Goal: Task Accomplishment & Management: Manage account settings

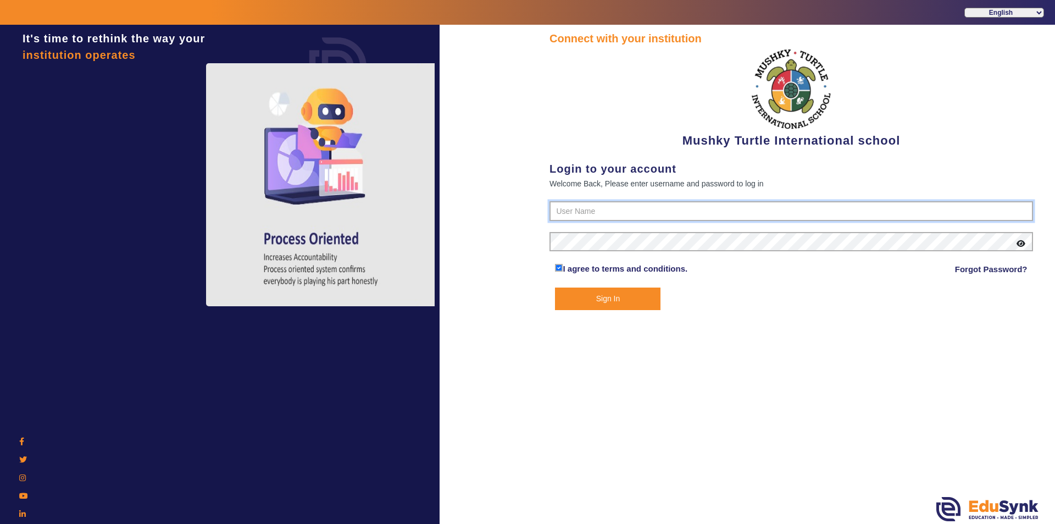
type input "9950605811"
click at [583, 296] on button "Sign In" at bounding box center [608, 298] width 106 height 23
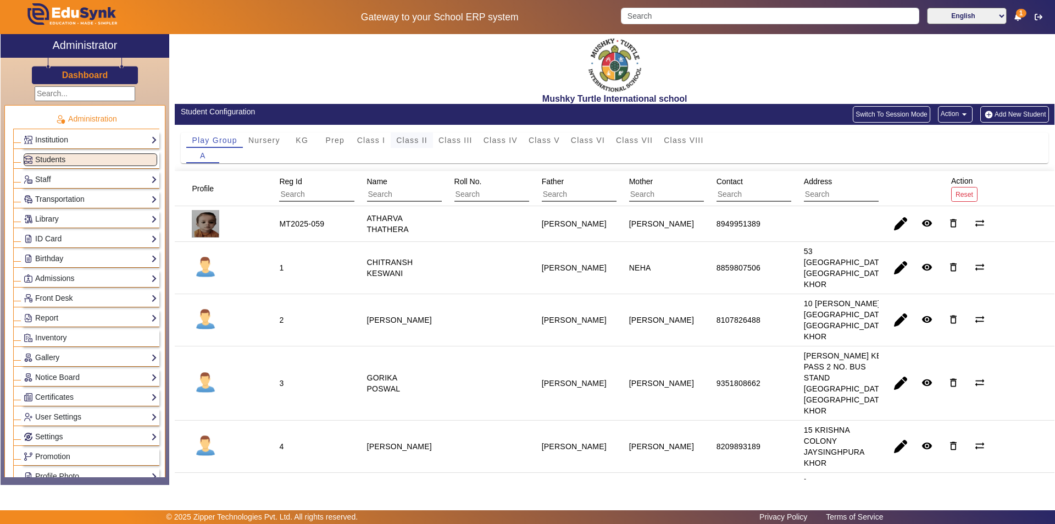
click at [411, 141] on span "Class II" at bounding box center [411, 140] width 31 height 8
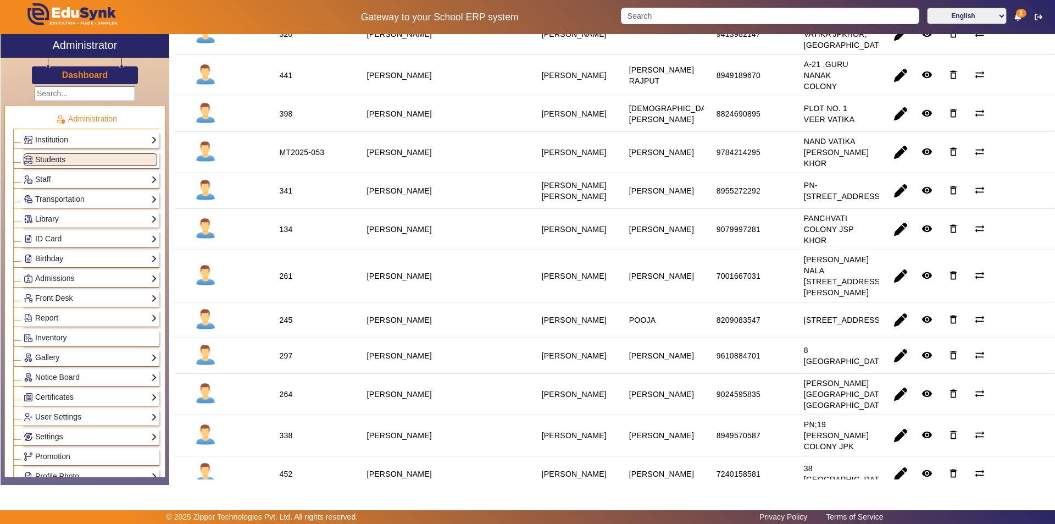
scroll to position [220, 0]
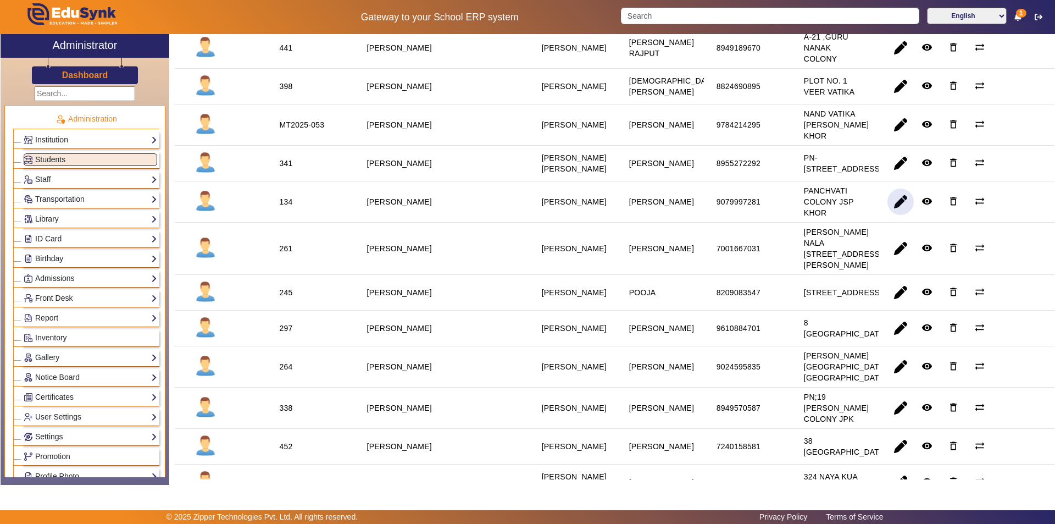
click at [891, 215] on span "button" at bounding box center [901, 202] width 26 height 26
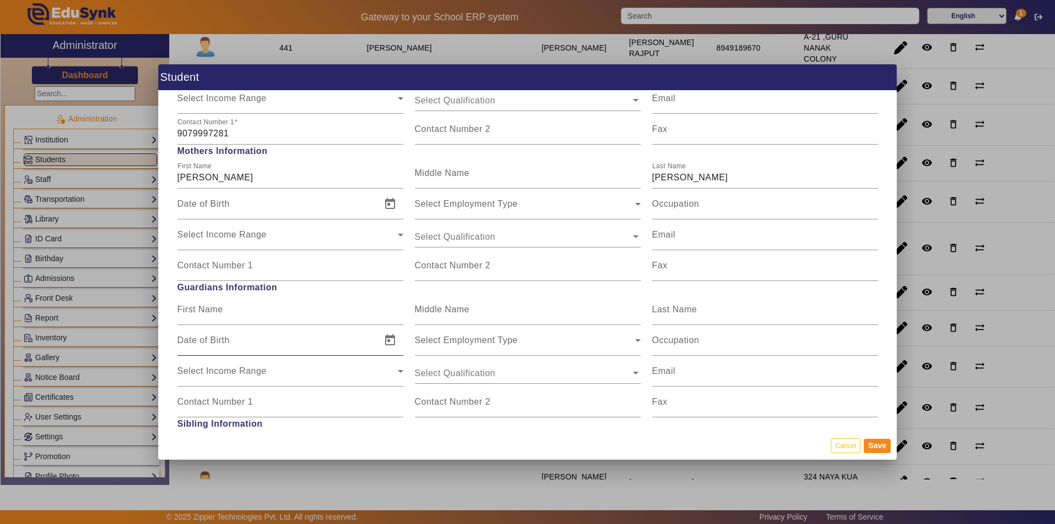
scroll to position [879, 0]
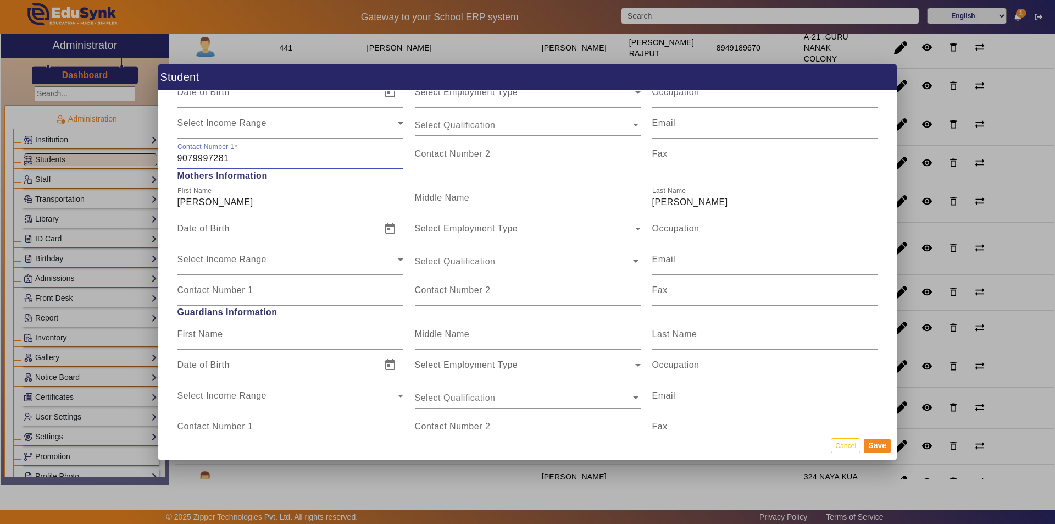
drag, startPoint x: 232, startPoint y: 158, endPoint x: 162, endPoint y: 153, distance: 70.0
click at [162, 153] on div "Personal Information First Name [PERSON_NAME] Middle Name Last Name [PERSON_NAM…" at bounding box center [527, 261] width 739 height 340
click at [218, 298] on input "Contact Number 1" at bounding box center [291, 294] width 226 height 13
paste input "9079997281"
type input "9079997281"
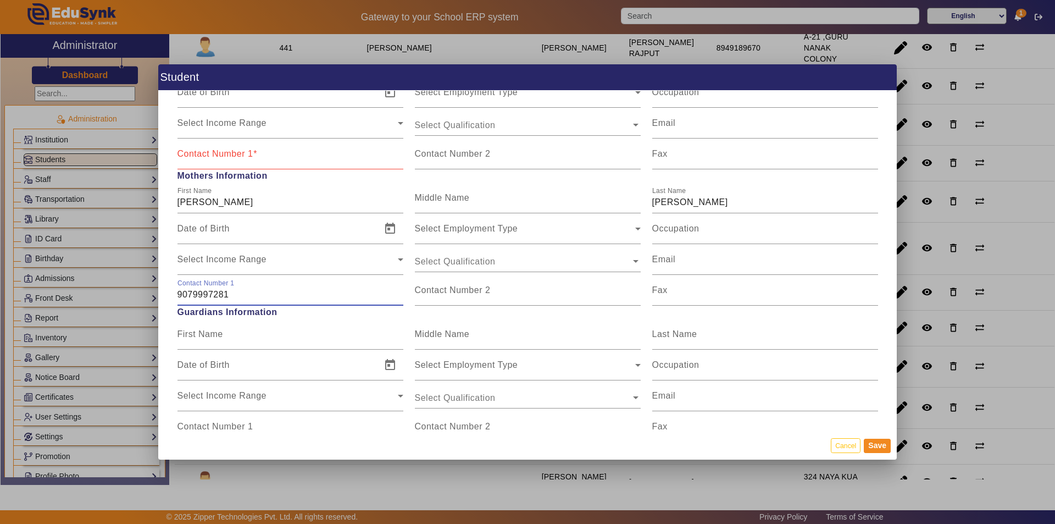
click at [218, 157] on mat-label "Contact Number 1" at bounding box center [216, 153] width 76 height 9
click at [218, 157] on input "Contact Number 1" at bounding box center [291, 158] width 226 height 13
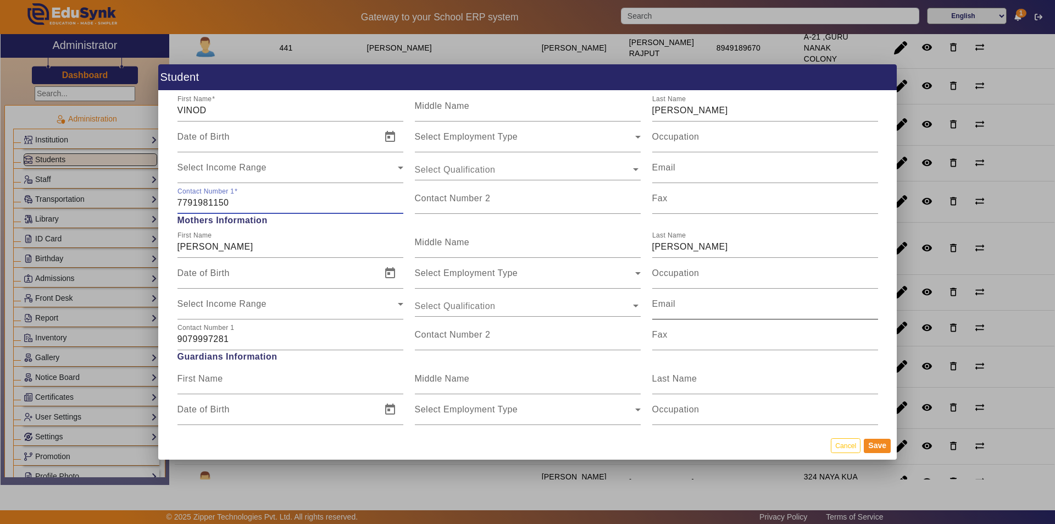
scroll to position [769, 0]
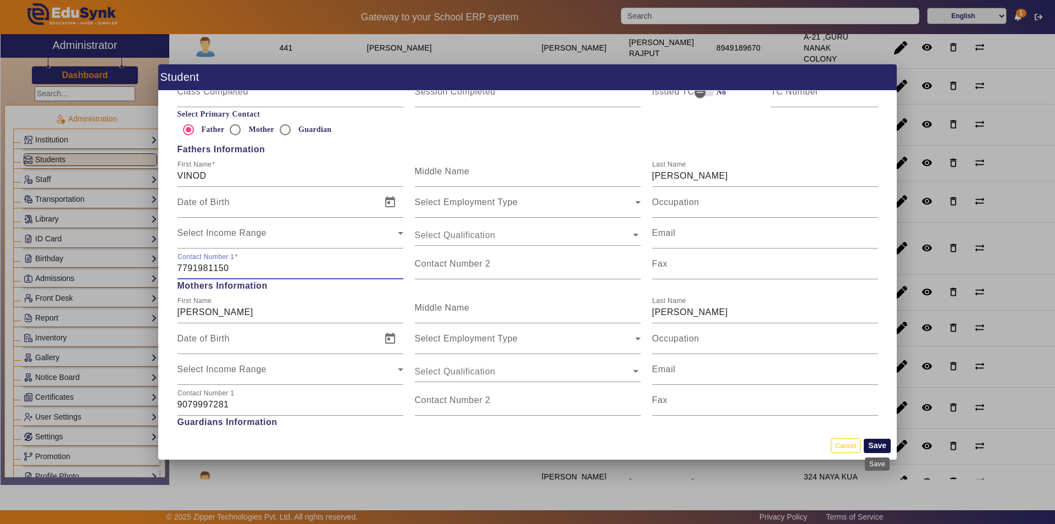
type input "7791981150"
click at [874, 444] on button "Save" at bounding box center [877, 446] width 27 height 14
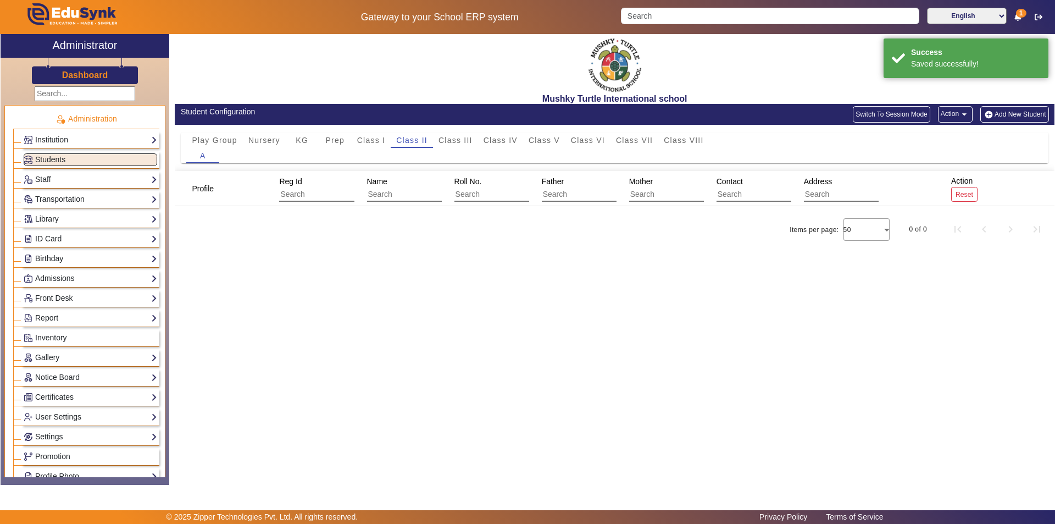
scroll to position [0, 0]
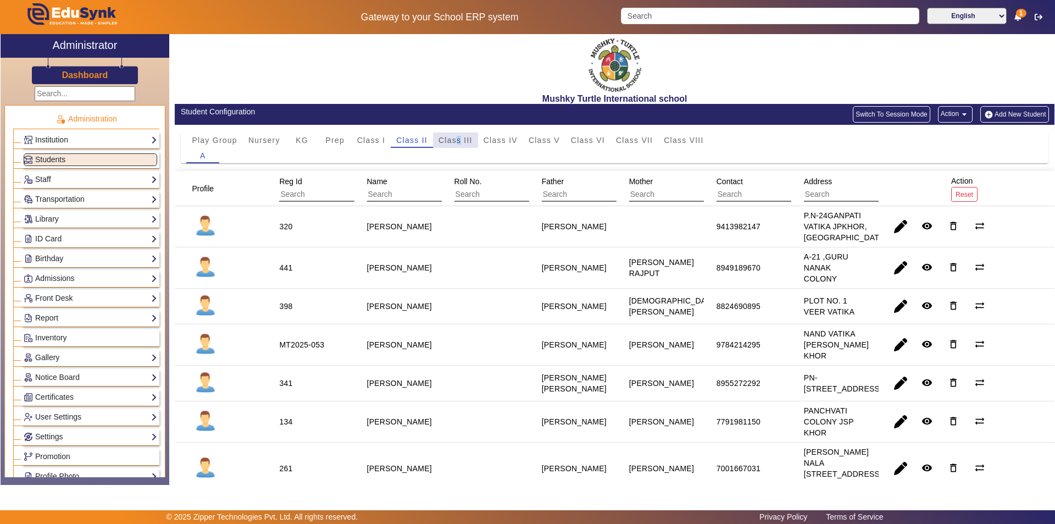
click at [459, 139] on span "Class III" at bounding box center [456, 140] width 34 height 8
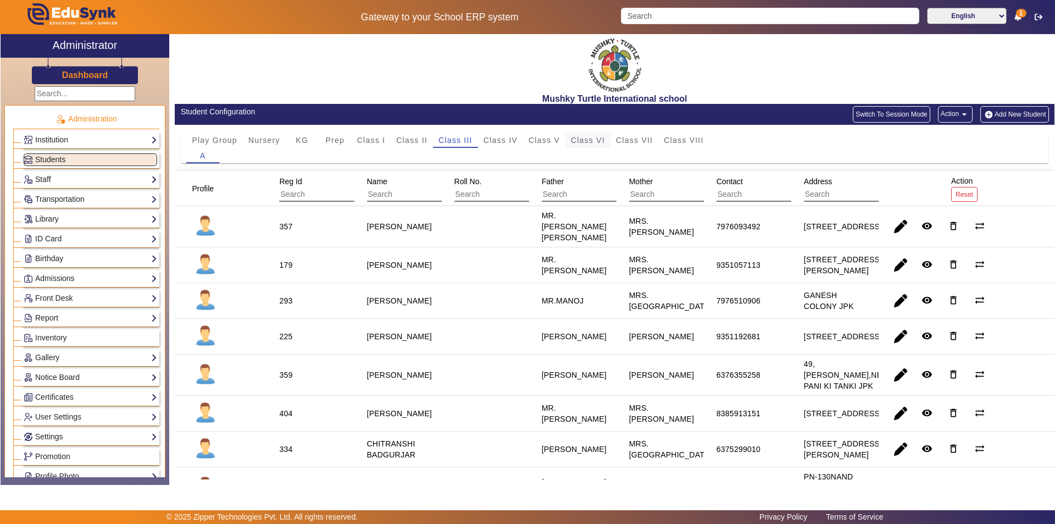
click at [578, 139] on span "Class VI" at bounding box center [588, 140] width 34 height 8
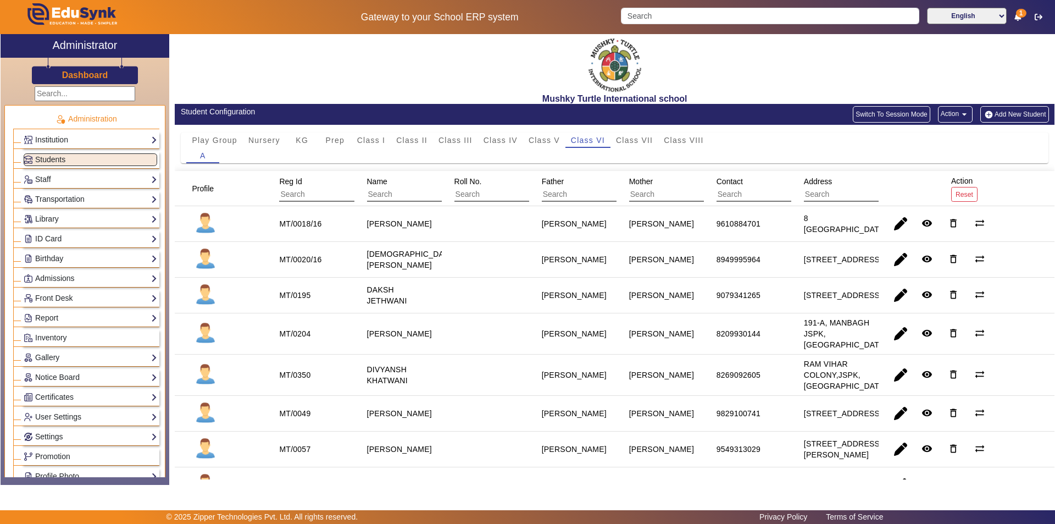
scroll to position [55, 0]
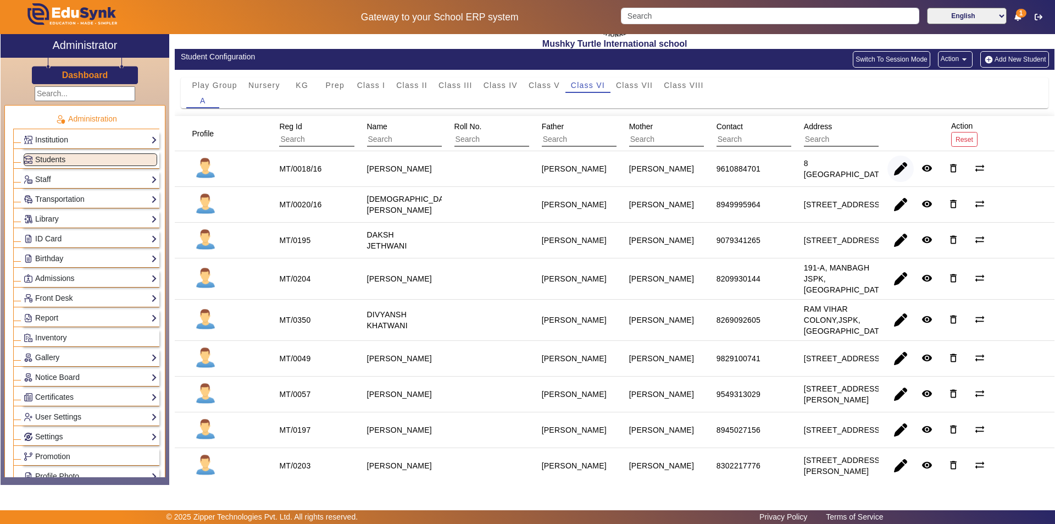
click at [895, 173] on span "button" at bounding box center [901, 169] width 26 height 26
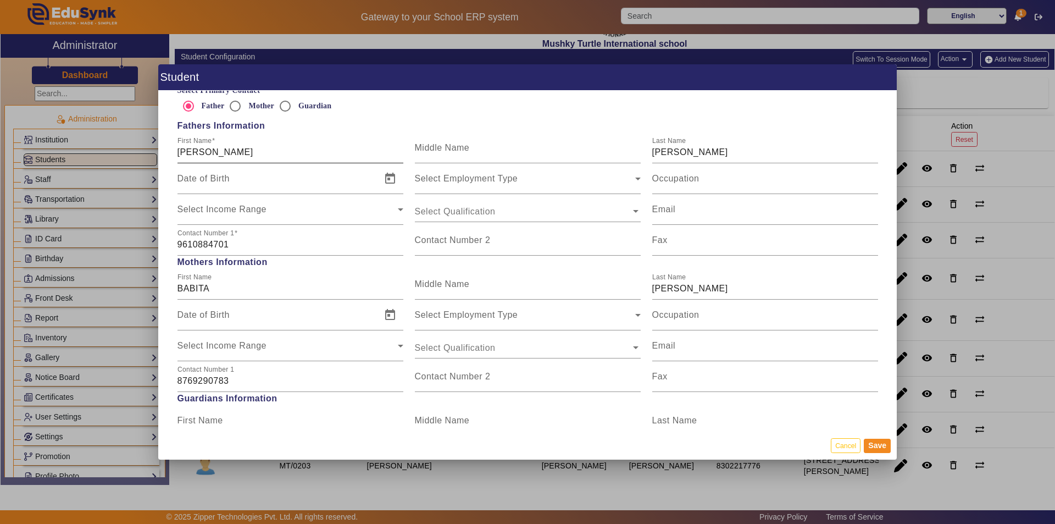
scroll to position [715, 0]
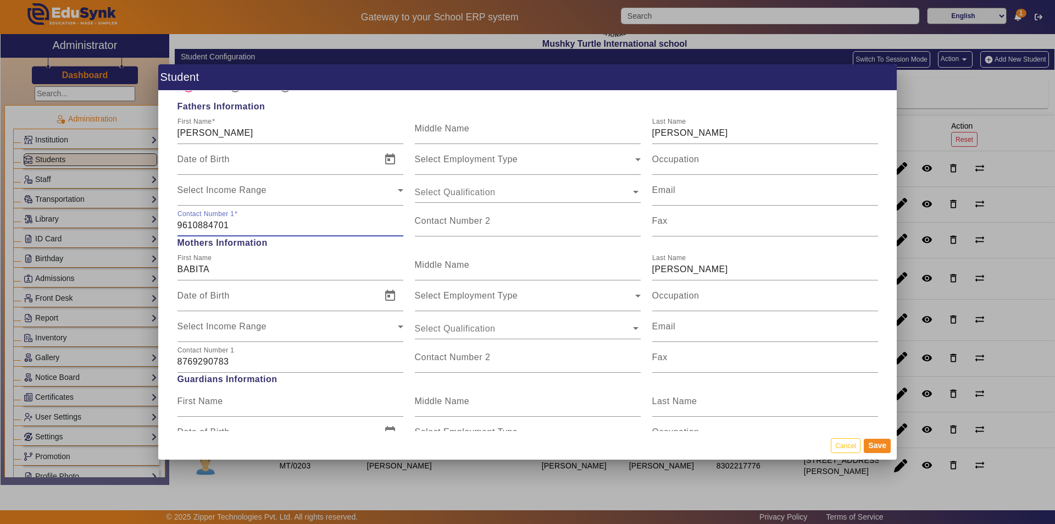
drag, startPoint x: 230, startPoint y: 225, endPoint x: 179, endPoint y: 220, distance: 50.9
click at [179, 220] on input "9610884701" at bounding box center [291, 225] width 226 height 13
click at [436, 228] on input "Contact Number 2" at bounding box center [528, 225] width 226 height 13
paste input "9610884701"
type input "9610884701"
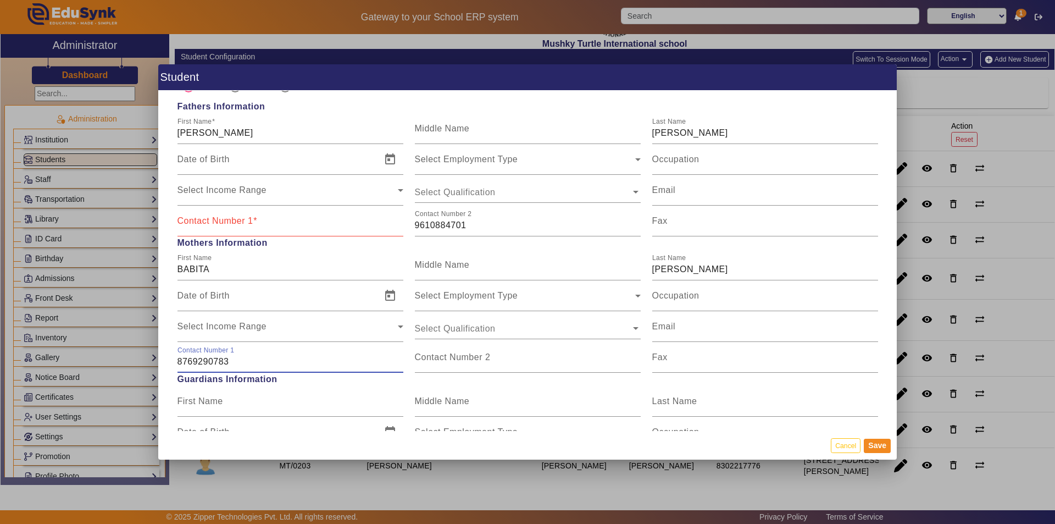
drag, startPoint x: 229, startPoint y: 361, endPoint x: 170, endPoint y: 363, distance: 58.9
click at [171, 363] on div "Personal Information First Name [PERSON_NAME] Middle Name Last Name [PERSON_NAM…" at bounding box center [527, 261] width 739 height 340
click at [247, 229] on input "Contact Number 1" at bounding box center [291, 225] width 226 height 13
paste input "8769290783"
type input "8769290783"
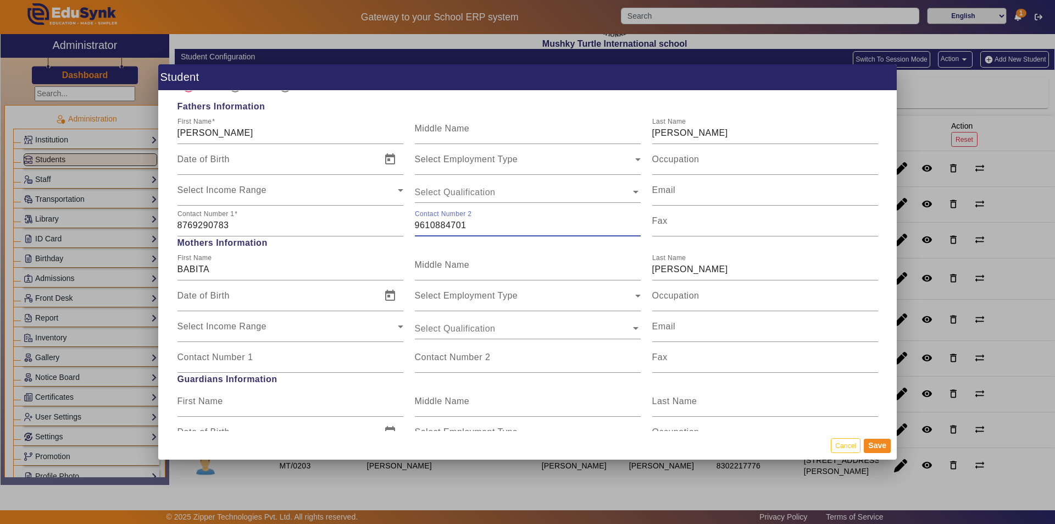
drag, startPoint x: 466, startPoint y: 226, endPoint x: 410, endPoint y: 225, distance: 55.5
click at [410, 225] on div "Contact Number [PHONE_NUMBER]" at bounding box center [527, 221] width 237 height 31
click at [249, 360] on mat-label "Contact Number 1" at bounding box center [216, 356] width 76 height 9
click at [249, 360] on input "Contact Number 1" at bounding box center [291, 361] width 226 height 13
paste input "9610884701"
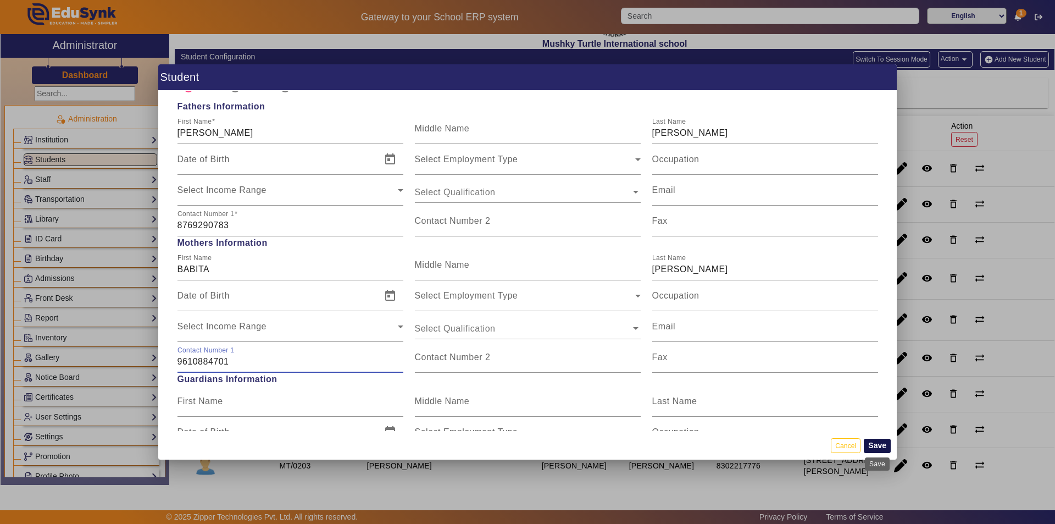
type input "9610884701"
click at [878, 446] on button "Save" at bounding box center [877, 446] width 27 height 14
click at [875, 444] on button "Save" at bounding box center [877, 446] width 27 height 14
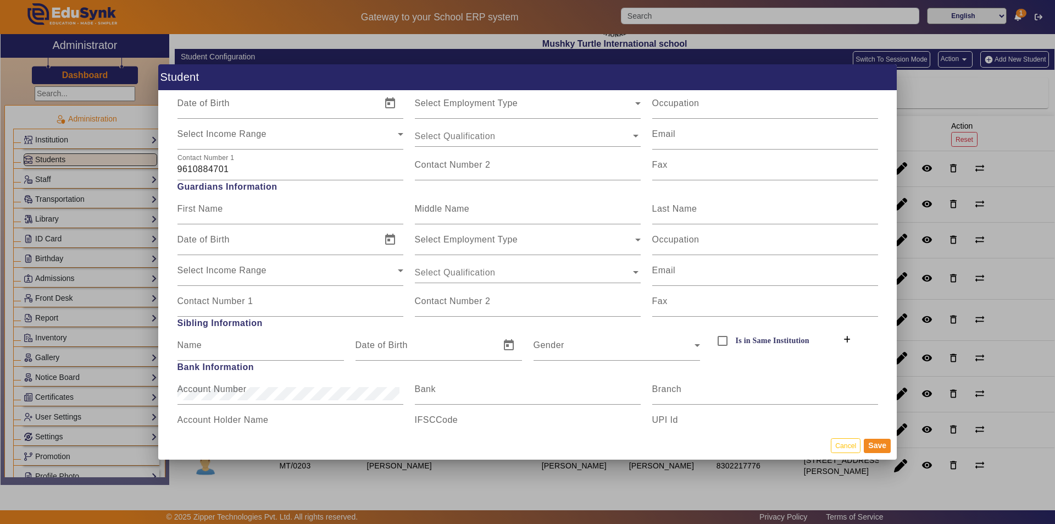
scroll to position [934, 0]
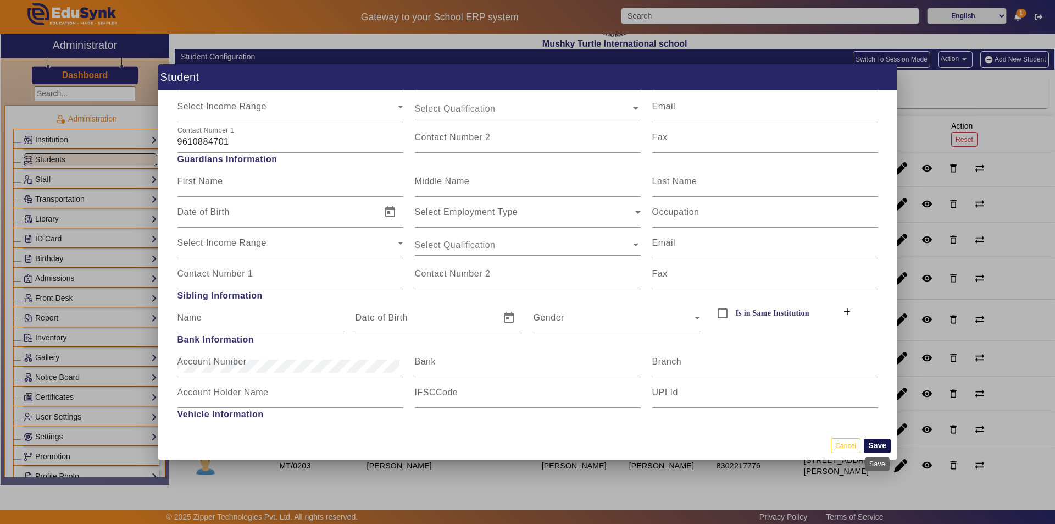
click at [875, 444] on button "Save" at bounding box center [877, 446] width 27 height 14
click at [871, 444] on button "Save" at bounding box center [877, 446] width 27 height 14
click at [883, 446] on button "Save" at bounding box center [877, 446] width 27 height 14
click at [877, 444] on button "Save" at bounding box center [877, 446] width 27 height 14
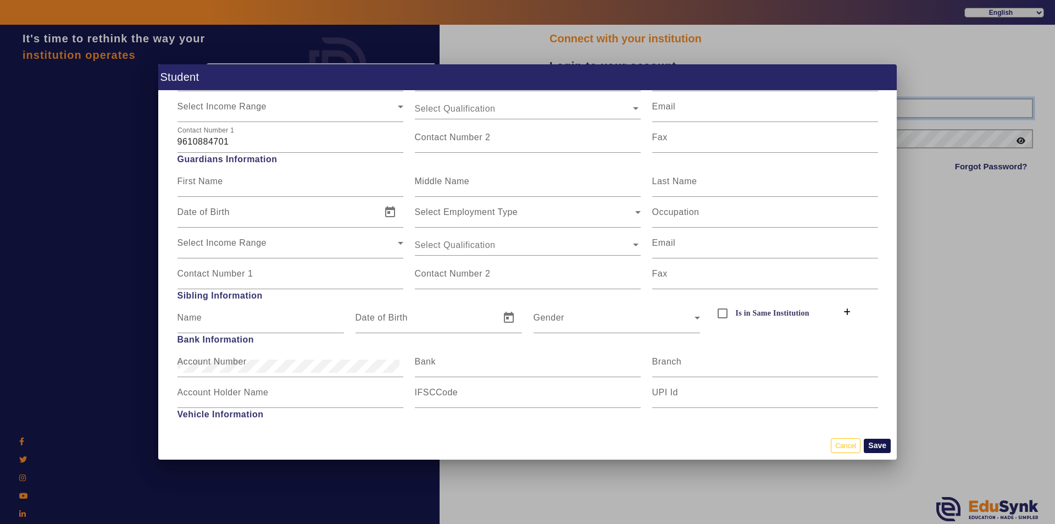
type input "9950605811"
click at [877, 444] on button "Save" at bounding box center [877, 446] width 27 height 14
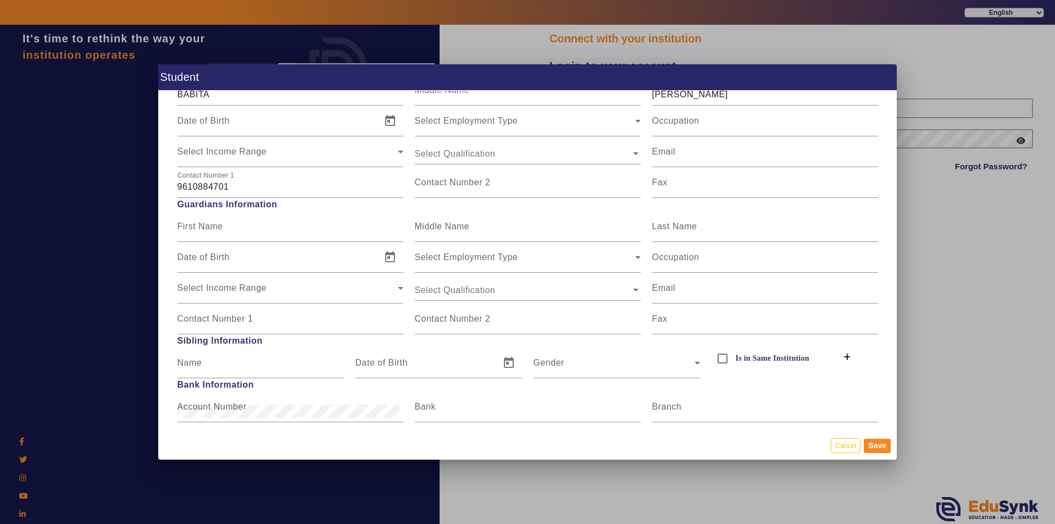
scroll to position [879, 0]
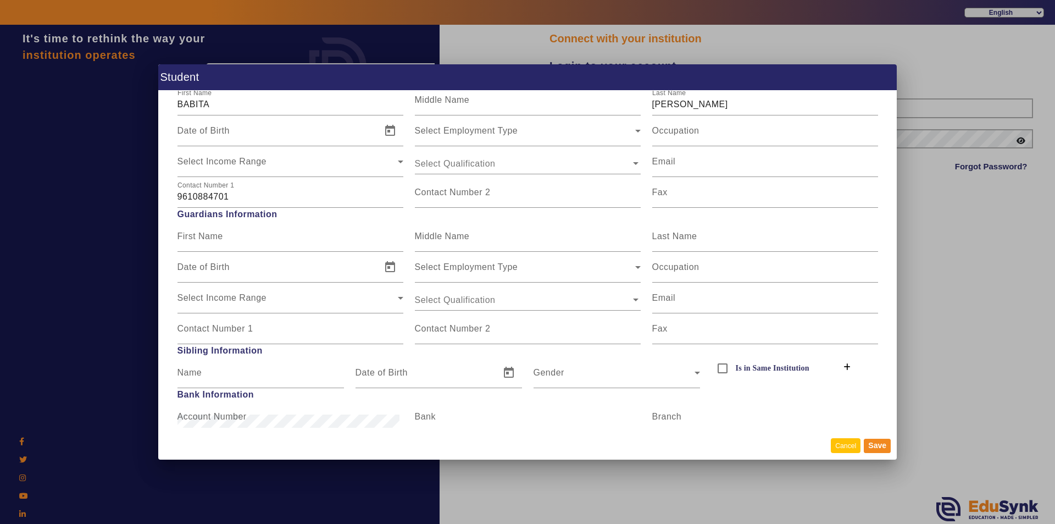
click at [849, 450] on button "Cancel" at bounding box center [846, 445] width 30 height 15
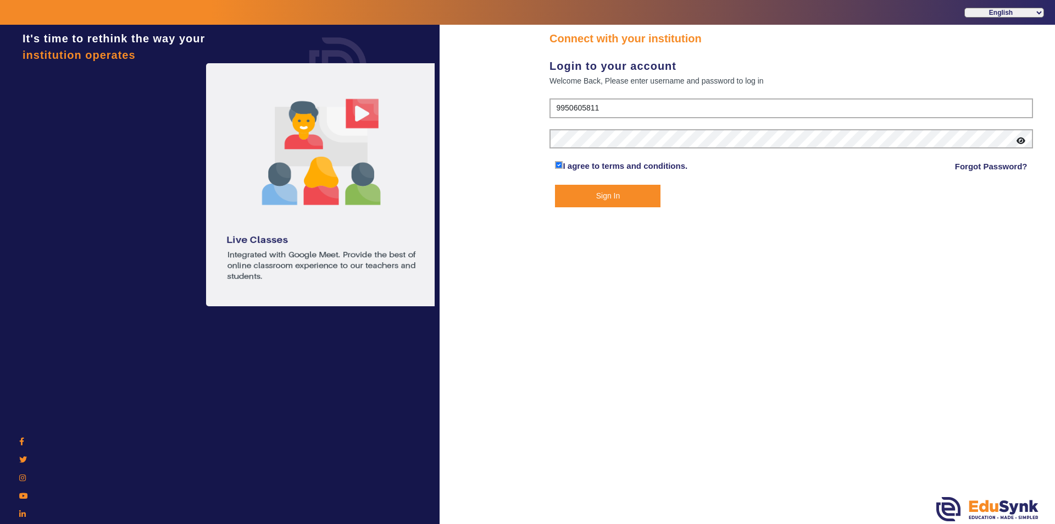
click at [602, 197] on button "Sign In" at bounding box center [608, 196] width 106 height 23
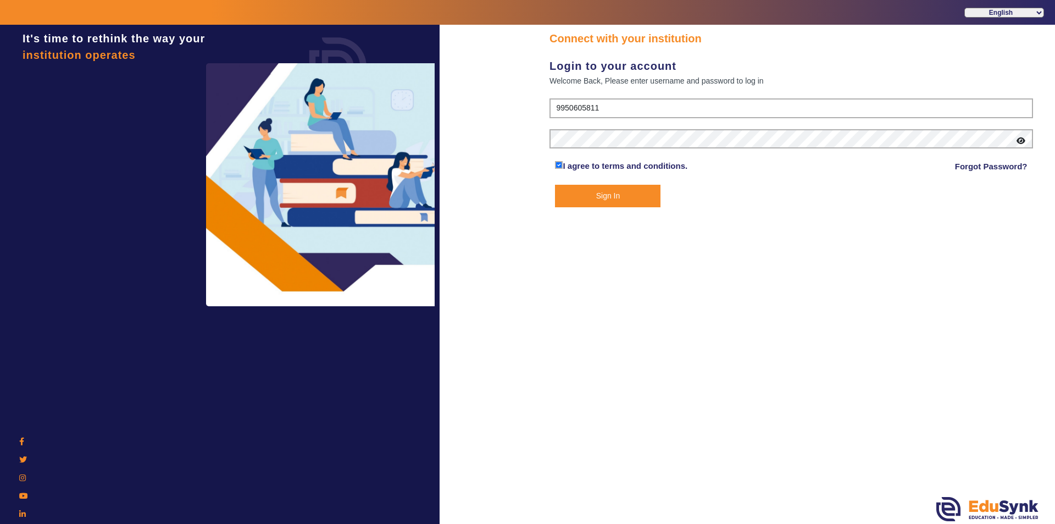
click at [613, 192] on button "Sign In" at bounding box center [608, 196] width 106 height 23
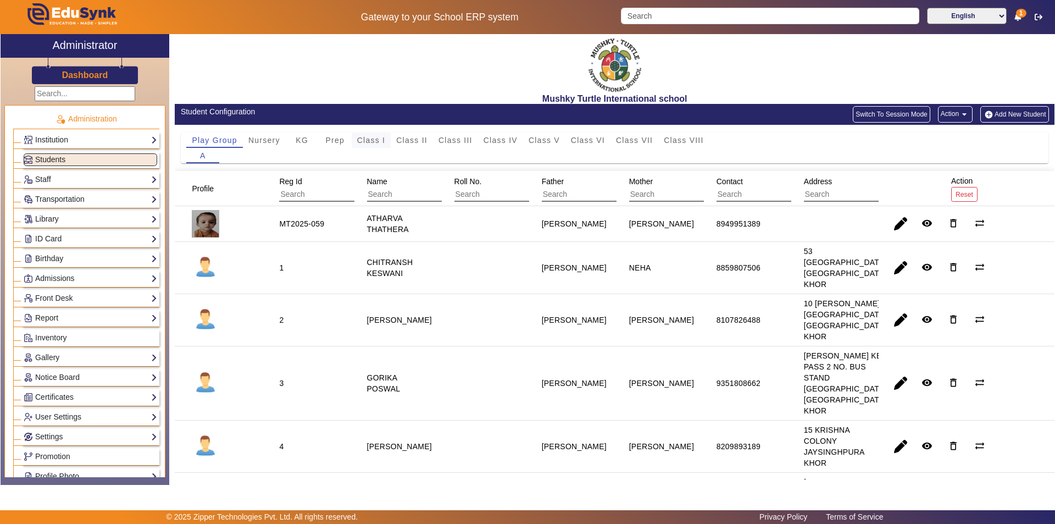
click at [371, 140] on span "Class I" at bounding box center [371, 140] width 29 height 8
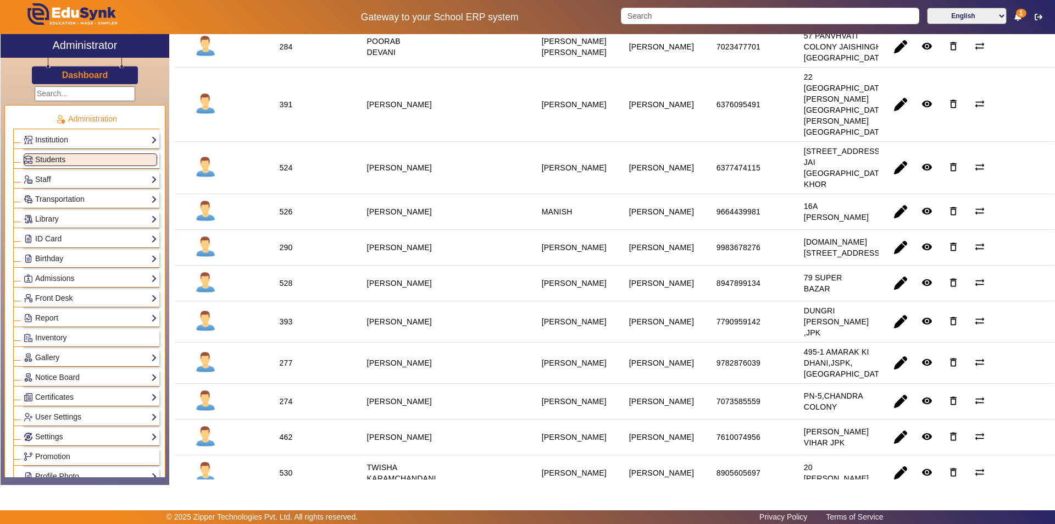
scroll to position [935, 0]
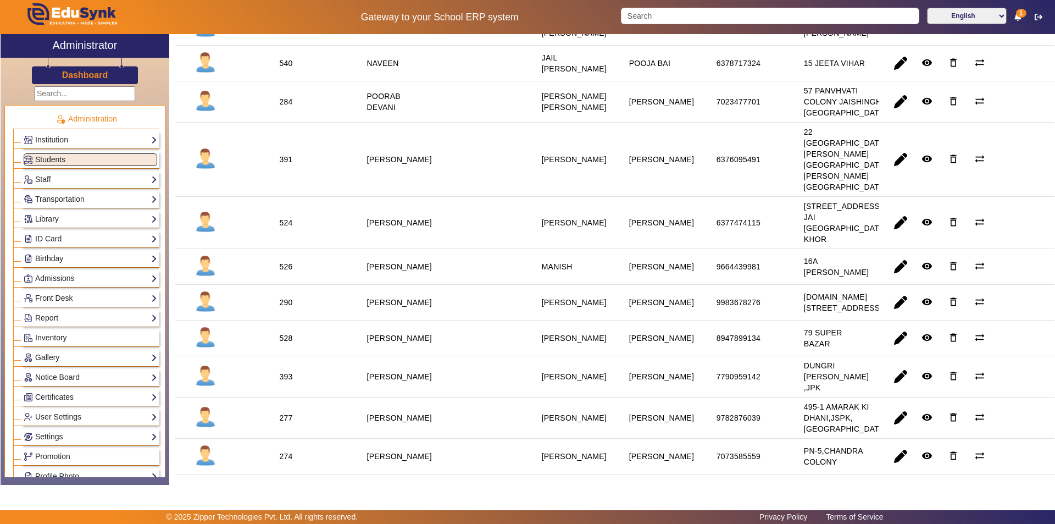
click at [67, 356] on link "Gallery" at bounding box center [91, 357] width 134 height 13
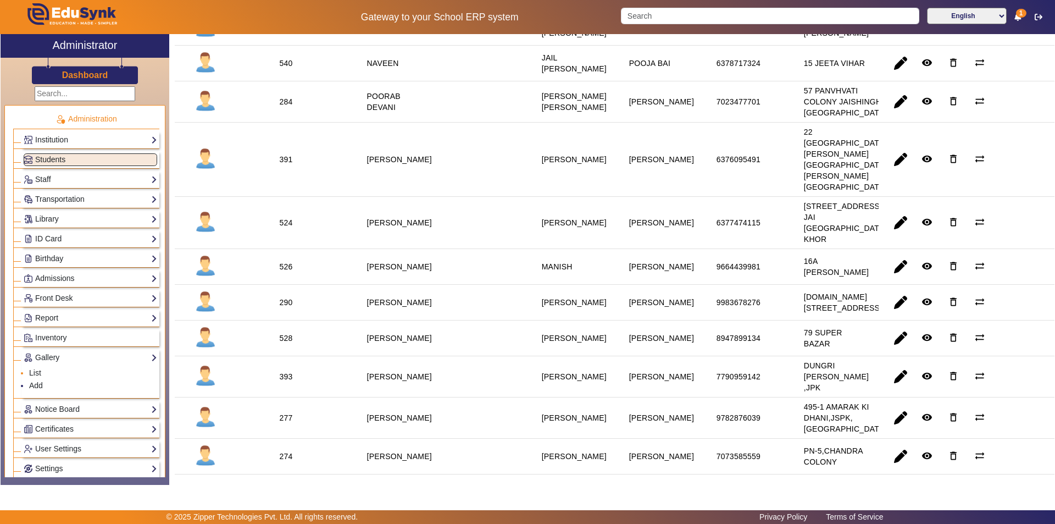
click at [50, 372] on li "List" at bounding box center [93, 373] width 128 height 13
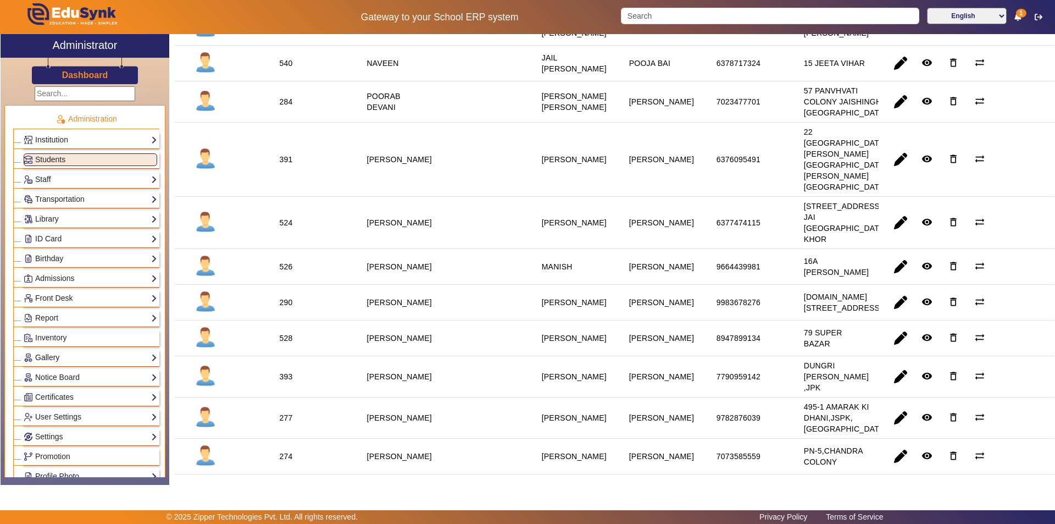
click at [81, 356] on link "Gallery" at bounding box center [91, 357] width 134 height 13
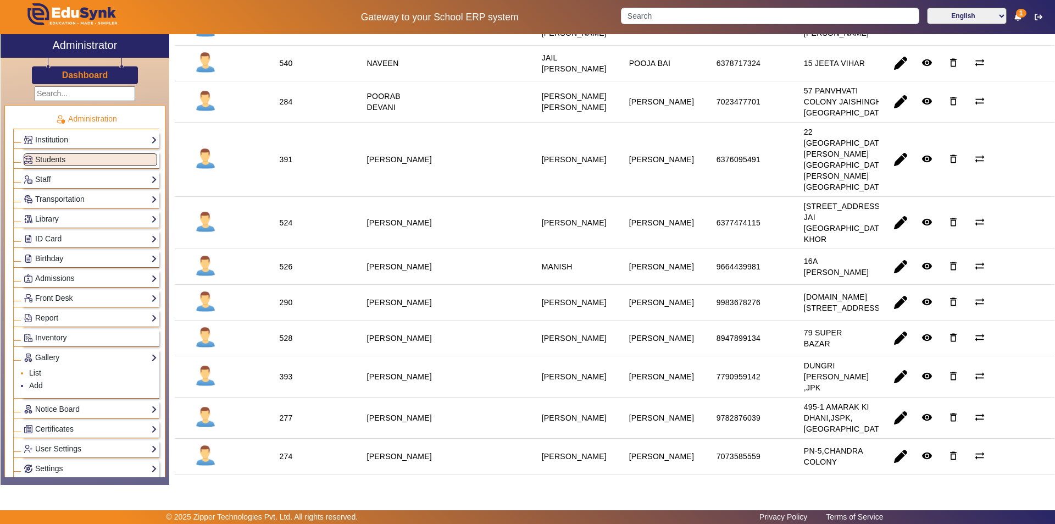
click at [35, 373] on link "List" at bounding box center [35, 372] width 12 height 9
click at [38, 385] on link "Add" at bounding box center [36, 385] width 14 height 9
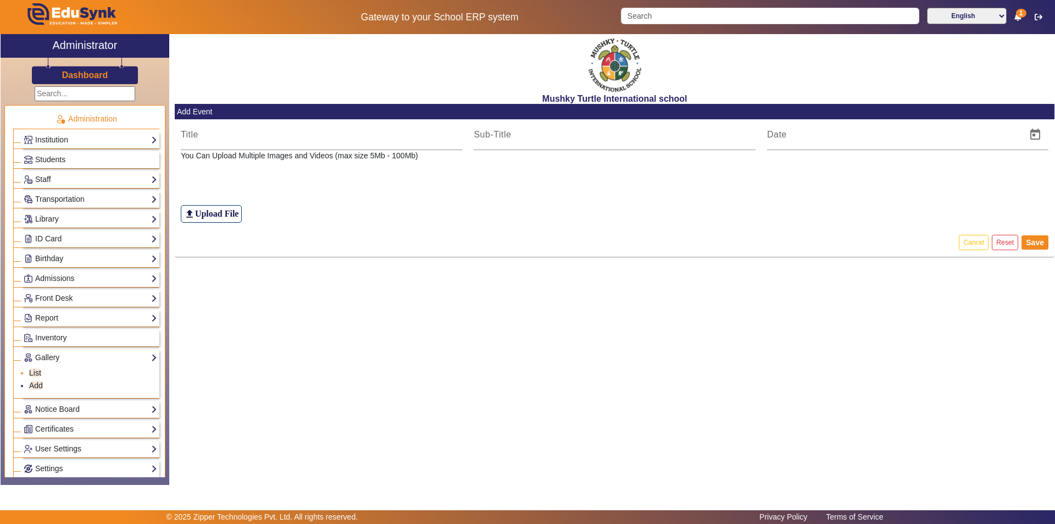
click at [32, 370] on link "List" at bounding box center [35, 372] width 12 height 9
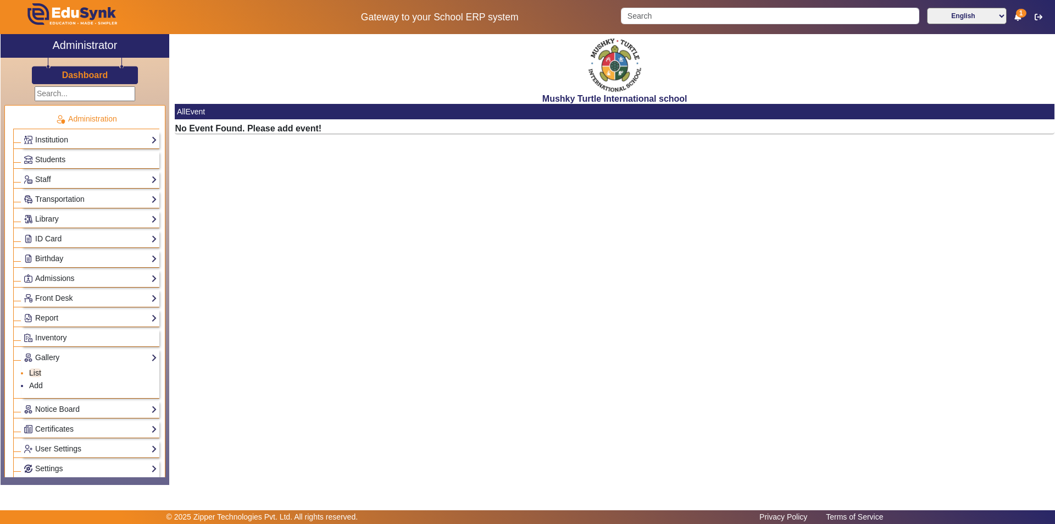
click at [32, 370] on link "List" at bounding box center [35, 372] width 12 height 9
click at [35, 384] on link "Add" at bounding box center [36, 385] width 14 height 9
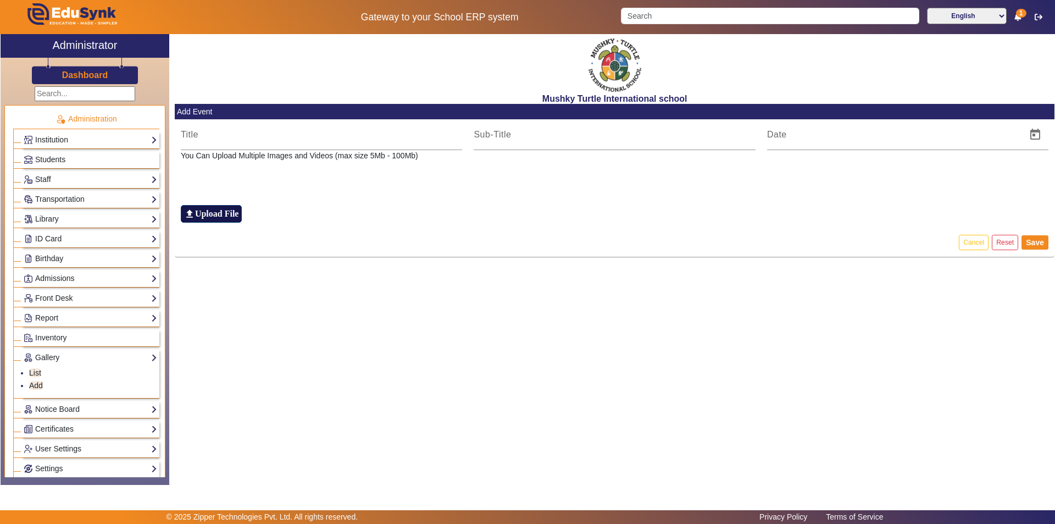
click at [225, 213] on h6 "Upload File" at bounding box center [217, 213] width 44 height 10
click at [0, 0] on input "file_upload Upload File" at bounding box center [0, 0] width 0 height 0
